Goal: Task Accomplishment & Management: Complete application form

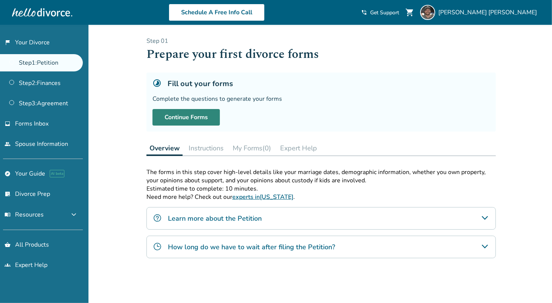
click at [192, 117] on link "Continue Forms" at bounding box center [185, 117] width 67 height 17
click at [399, 13] on span "Get Support" at bounding box center [384, 12] width 29 height 7
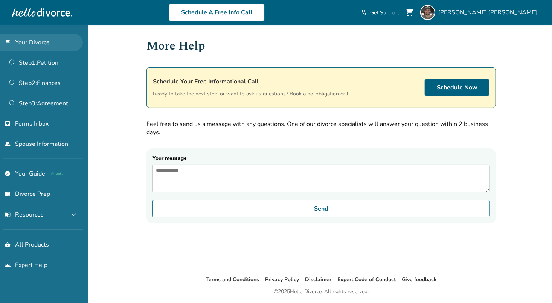
click at [36, 40] on link "flag_2 Your Divorce" at bounding box center [41, 42] width 83 height 17
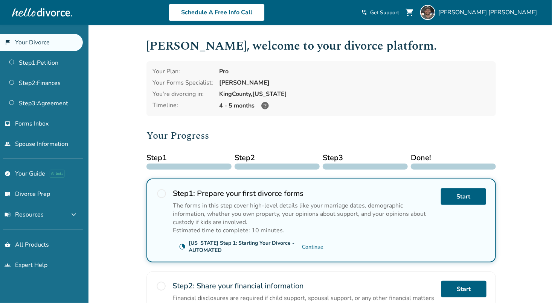
scroll to position [38, 0]
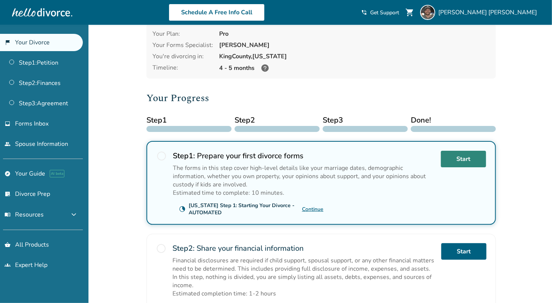
click at [472, 155] on link "Start" at bounding box center [463, 159] width 45 height 17
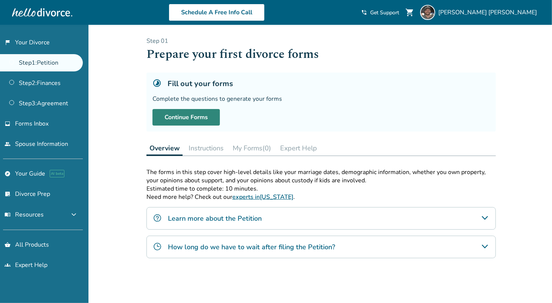
click at [181, 117] on link "Continue Forms" at bounding box center [185, 117] width 67 height 17
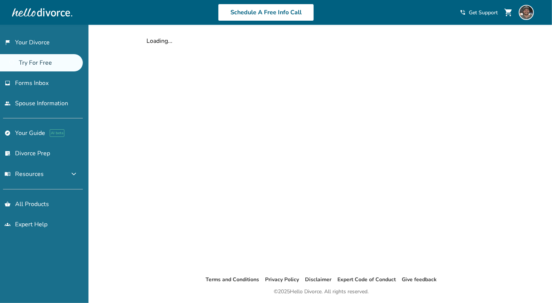
click at [481, 13] on div "shopping_cart phone_in_talk Get Support menu" at bounding box center [500, 12] width 80 height 15
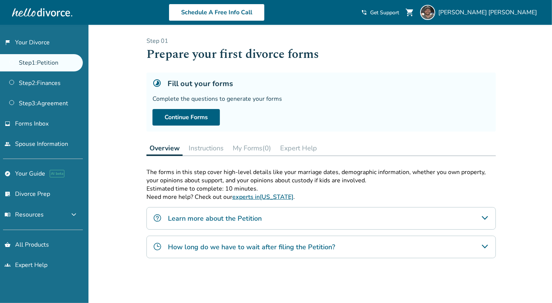
click at [399, 14] on span "Get Support" at bounding box center [384, 12] width 29 height 7
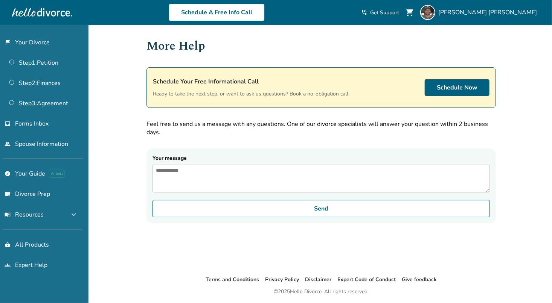
click at [207, 171] on textarea "Your message" at bounding box center [320, 179] width 337 height 28
drag, startPoint x: 234, startPoint y: 172, endPoint x: 240, endPoint y: 172, distance: 6.0
drag, startPoint x: 450, startPoint y: 183, endPoint x: 431, endPoint y: 179, distance: 20.1
click at [450, 183] on textarea "**********" at bounding box center [320, 179] width 337 height 28
drag, startPoint x: 390, startPoint y: 173, endPoint x: 324, endPoint y: 171, distance: 65.9
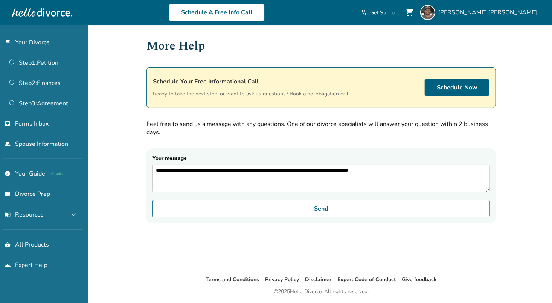
click at [324, 171] on textarea "**********" at bounding box center [320, 179] width 337 height 28
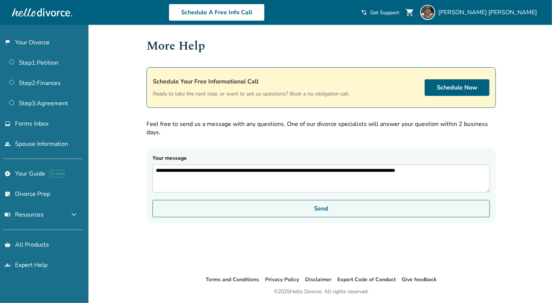
type textarea "**********"
click at [336, 213] on button "Send" at bounding box center [320, 208] width 337 height 17
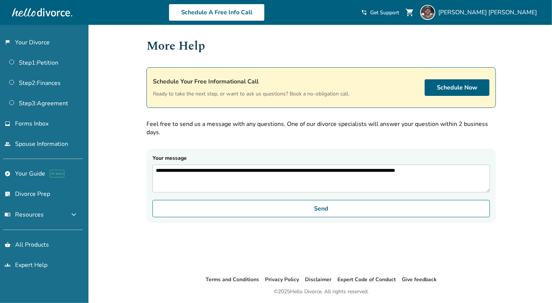
click at [338, 240] on div "**********" at bounding box center [320, 150] width 361 height 251
click at [46, 62] on link "Step 1 : Petition" at bounding box center [41, 62] width 83 height 17
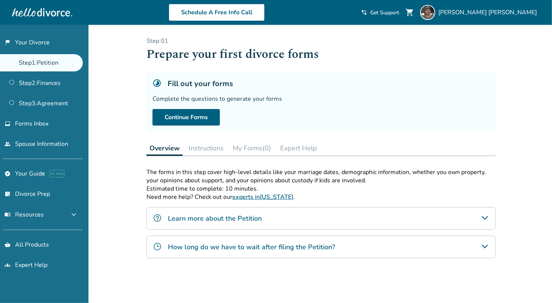
click at [208, 147] on button "Instructions" at bounding box center [206, 148] width 41 height 15
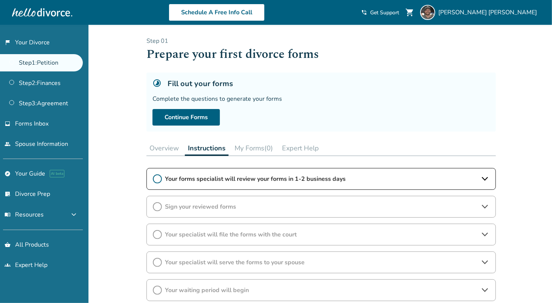
click at [257, 146] on button "My Forms (0)" at bounding box center [253, 148] width 44 height 15
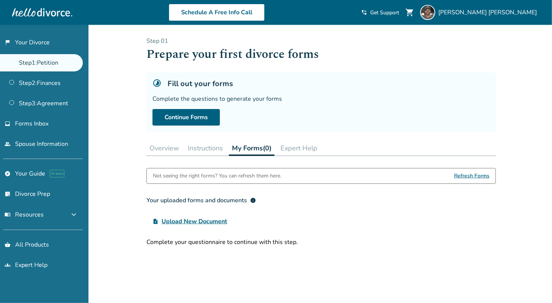
scroll to position [38, 0]
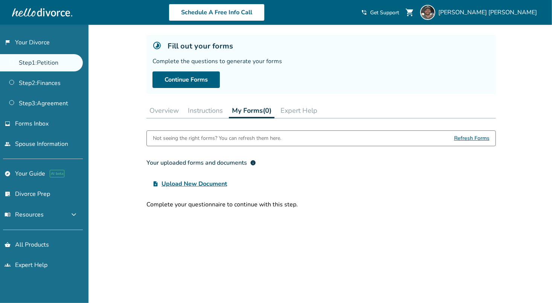
click at [210, 182] on span "Upload New Document" at bounding box center [193, 184] width 65 height 9
click at [0, 0] on input "upload_file Upload New Document" at bounding box center [0, 0] width 0 height 0
click at [466, 138] on span "Refresh Forms" at bounding box center [471, 138] width 35 height 15
click at [479, 136] on span "Refresh Forms" at bounding box center [471, 138] width 35 height 15
click at [192, 81] on link "Continue Forms" at bounding box center [185, 80] width 67 height 17
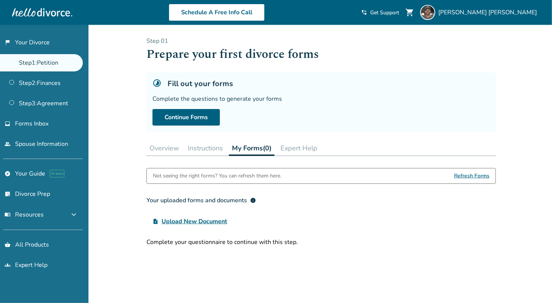
click at [399, 12] on span "Get Support" at bounding box center [384, 12] width 29 height 7
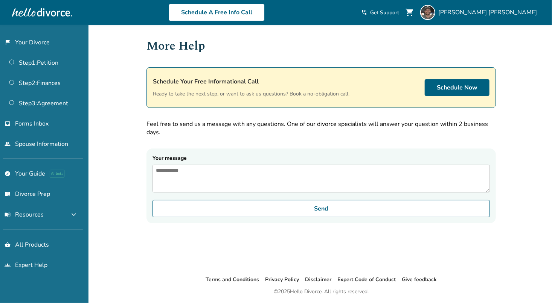
click at [523, 93] on div "Added to cart More Help Schedule Your Free Informational Call Ready to take the…" at bounding box center [276, 176] width 552 height 303
click at [521, 15] on span "[PERSON_NAME]" at bounding box center [489, 12] width 102 height 8
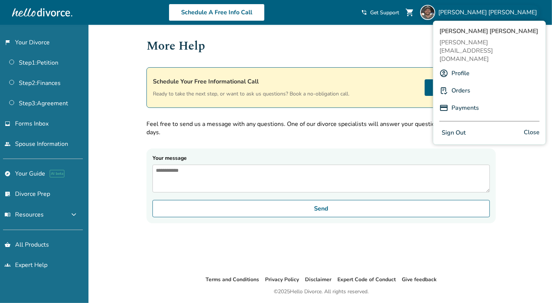
click at [467, 84] on link "Orders" at bounding box center [460, 91] width 19 height 14
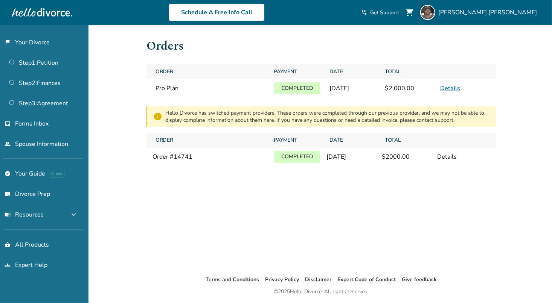
click at [532, 11] on span "Matthew Marr" at bounding box center [489, 12] width 102 height 8
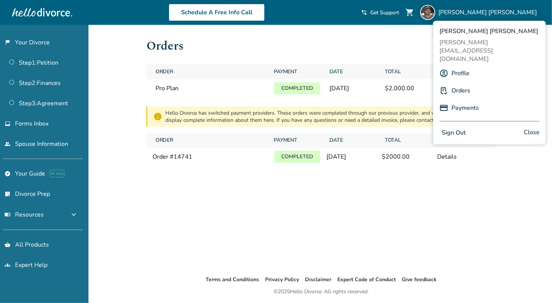
click at [466, 66] on link "Profile" at bounding box center [460, 73] width 18 height 14
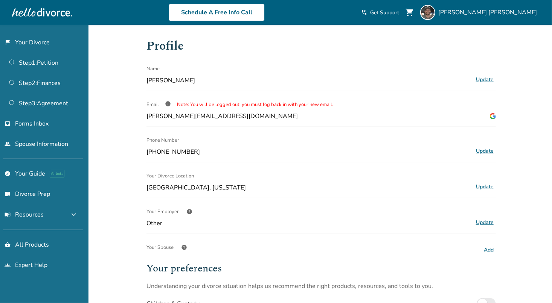
click at [167, 103] on span "info" at bounding box center [168, 104] width 6 height 6
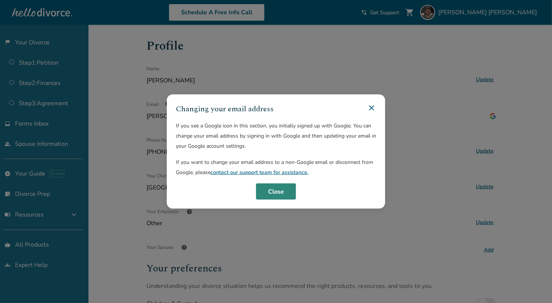
click at [282, 190] on button "Close" at bounding box center [276, 192] width 40 height 17
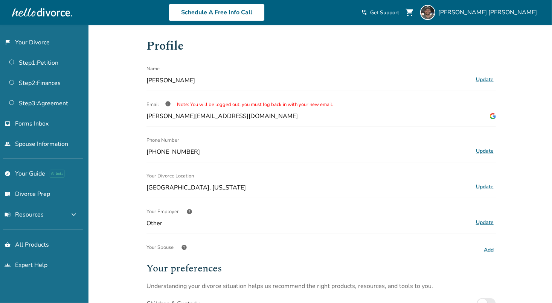
click at [493, 116] on img at bounding box center [493, 116] width 6 height 6
click at [521, 10] on span "Matthew Marr" at bounding box center [489, 12] width 102 height 8
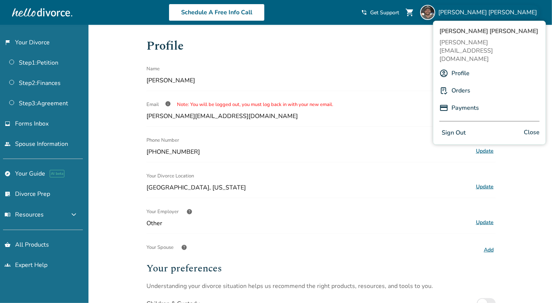
click at [322, 78] on span "Matthew Marr" at bounding box center [308, 80] width 324 height 8
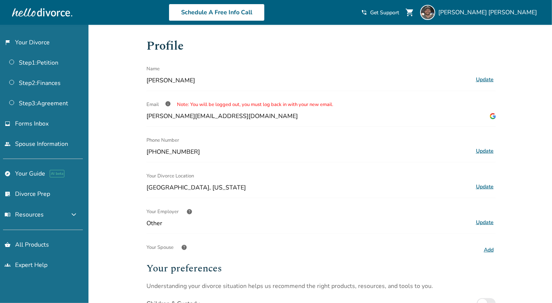
drag, startPoint x: 504, startPoint y: 13, endPoint x: 501, endPoint y: 38, distance: 25.1
click at [504, 13] on span "Matthew Marr" at bounding box center [489, 12] width 102 height 8
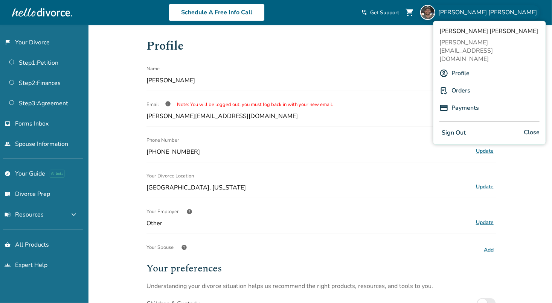
click at [451, 128] on button "Sign Out" at bounding box center [453, 133] width 29 height 11
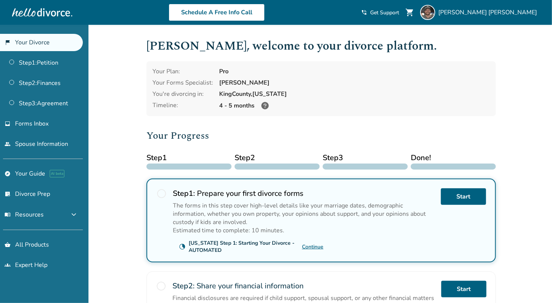
click at [317, 245] on link "Continue" at bounding box center [312, 246] width 21 height 7
click at [459, 189] on link "Start" at bounding box center [463, 197] width 45 height 17
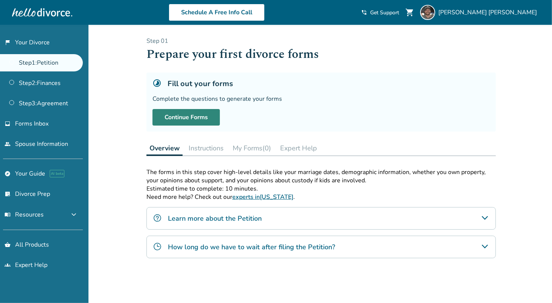
click at [187, 113] on link "Continue Forms" at bounding box center [185, 117] width 67 height 17
